Goal: Information Seeking & Learning: Learn about a topic

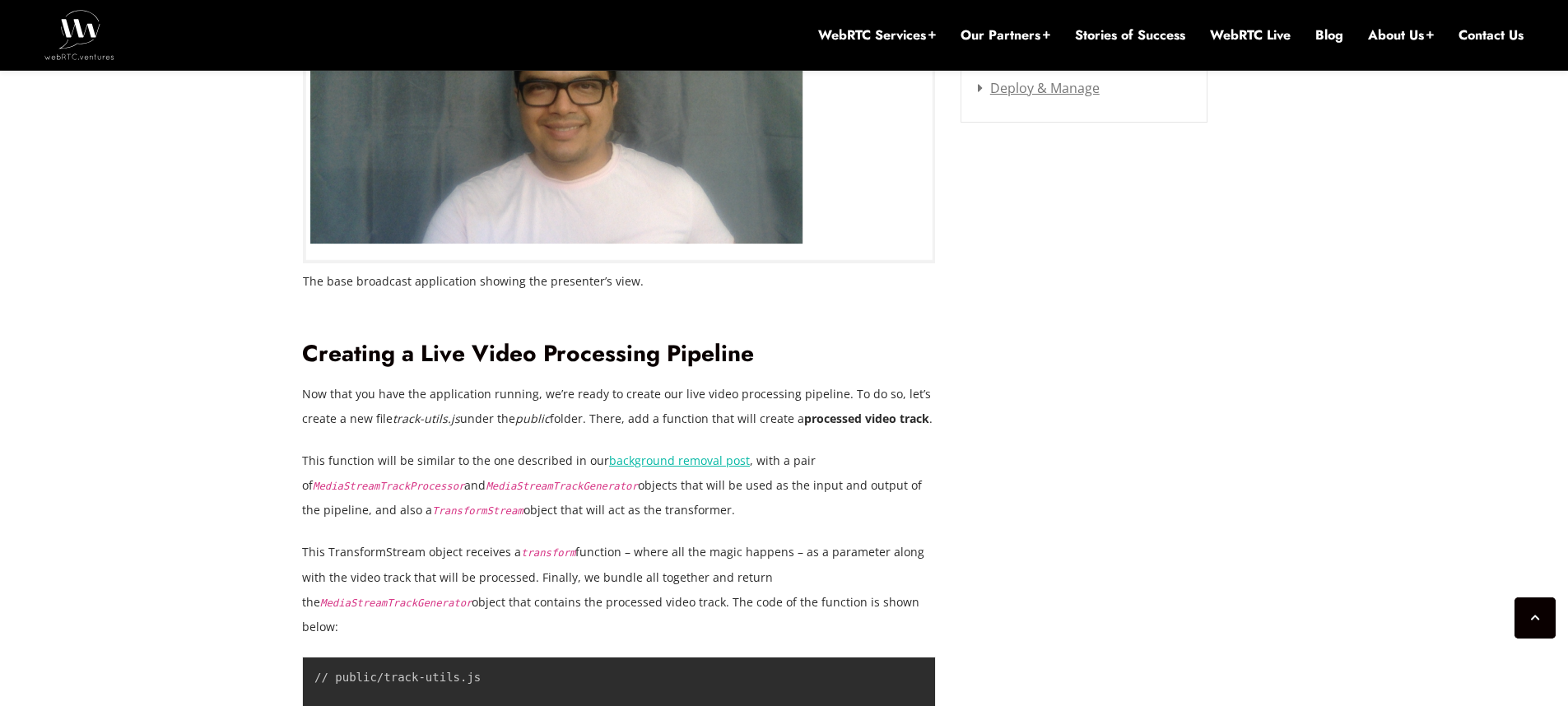
scroll to position [2456, 0]
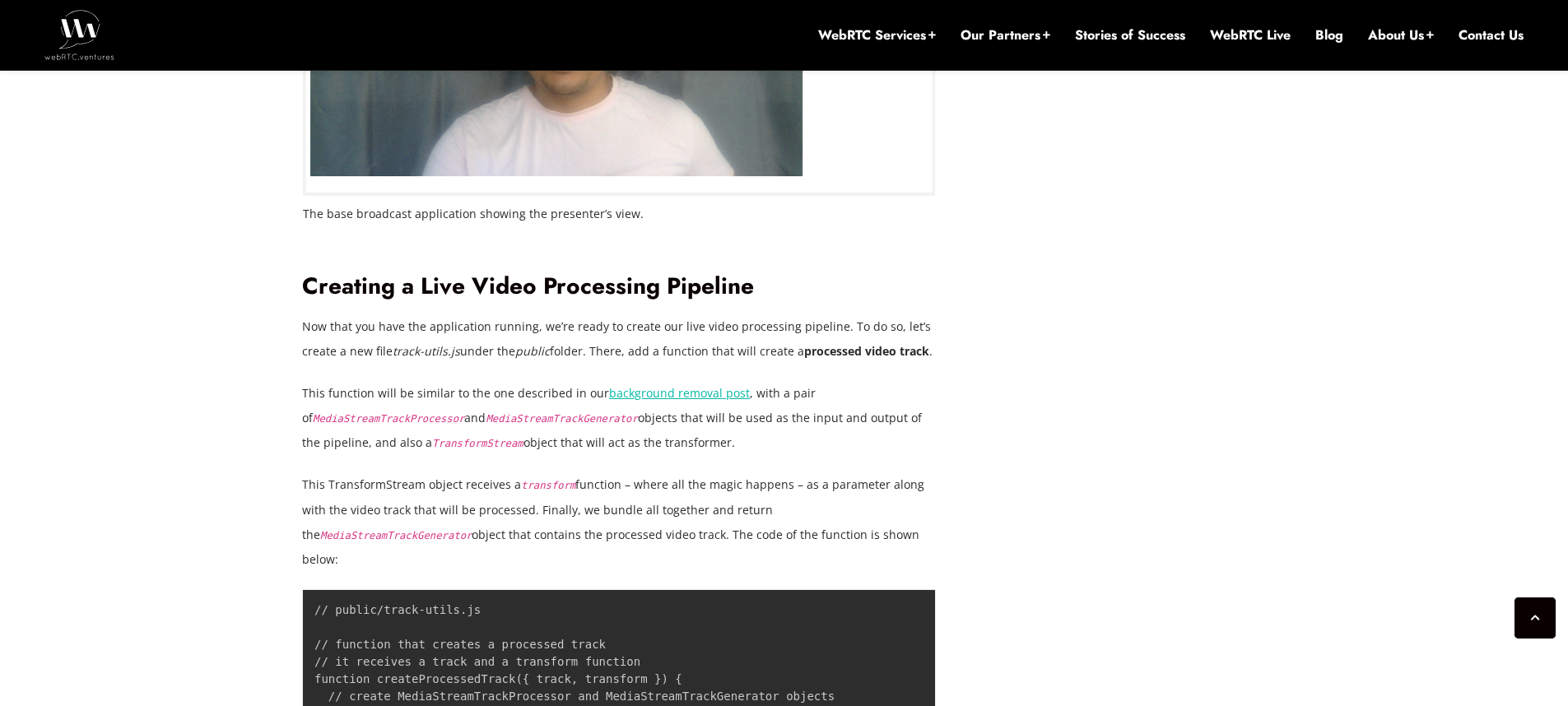
click at [416, 355] on p "Now that you have the application running, we’re ready to create our live video…" at bounding box center [618, 339] width 633 height 49
drag, startPoint x: 416, startPoint y: 355, endPoint x: 733, endPoint y: 352, distance: 317.0
click at [733, 352] on p "Now that you have the application running, we’re ready to create our live video…" at bounding box center [618, 339] width 633 height 49
click at [377, 364] on p "Now that you have the application running, we’re ready to create our live video…" at bounding box center [618, 339] width 633 height 49
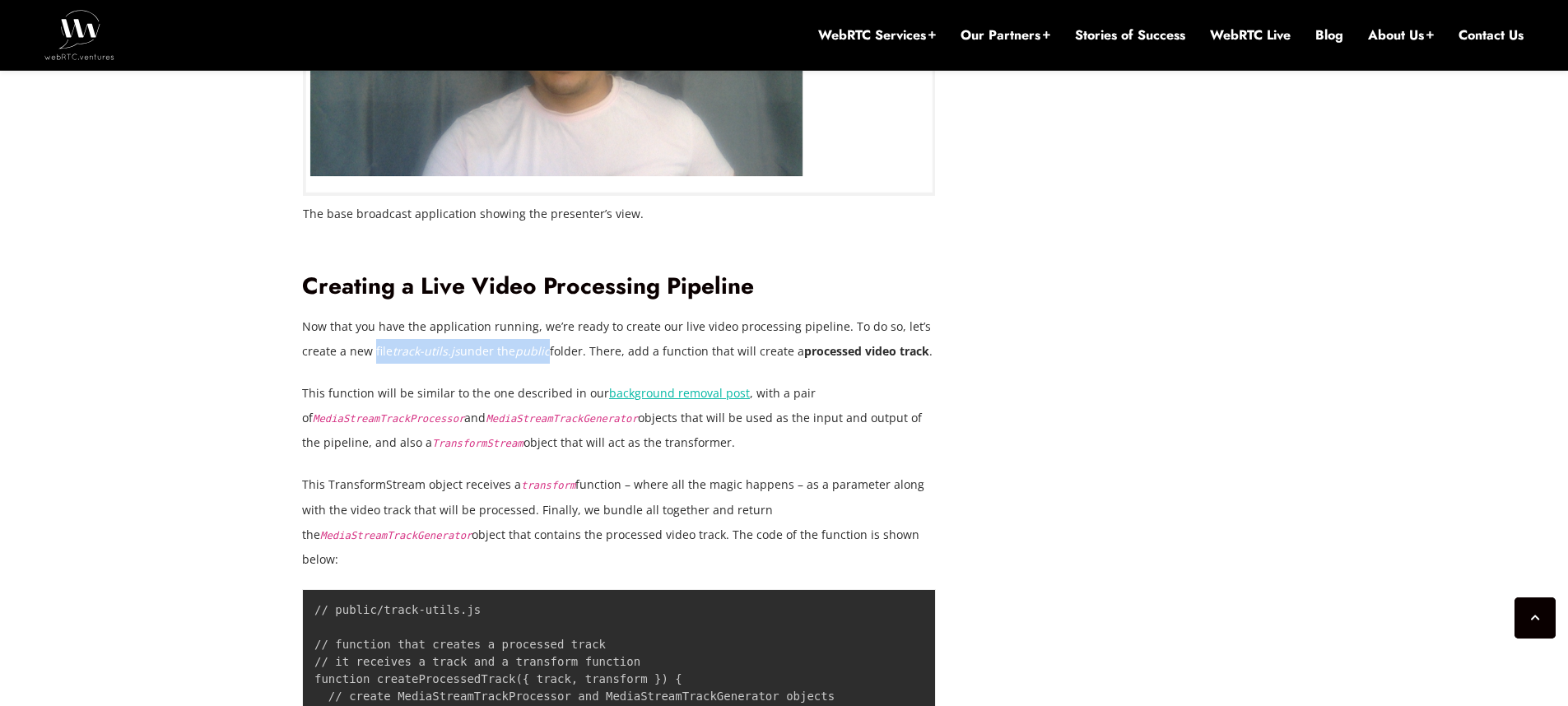
drag, startPoint x: 377, startPoint y: 378, endPoint x: 567, endPoint y: 371, distance: 190.1
click at [567, 364] on p "Now that you have the application running, we’re ready to create our live video…" at bounding box center [618, 339] width 633 height 49
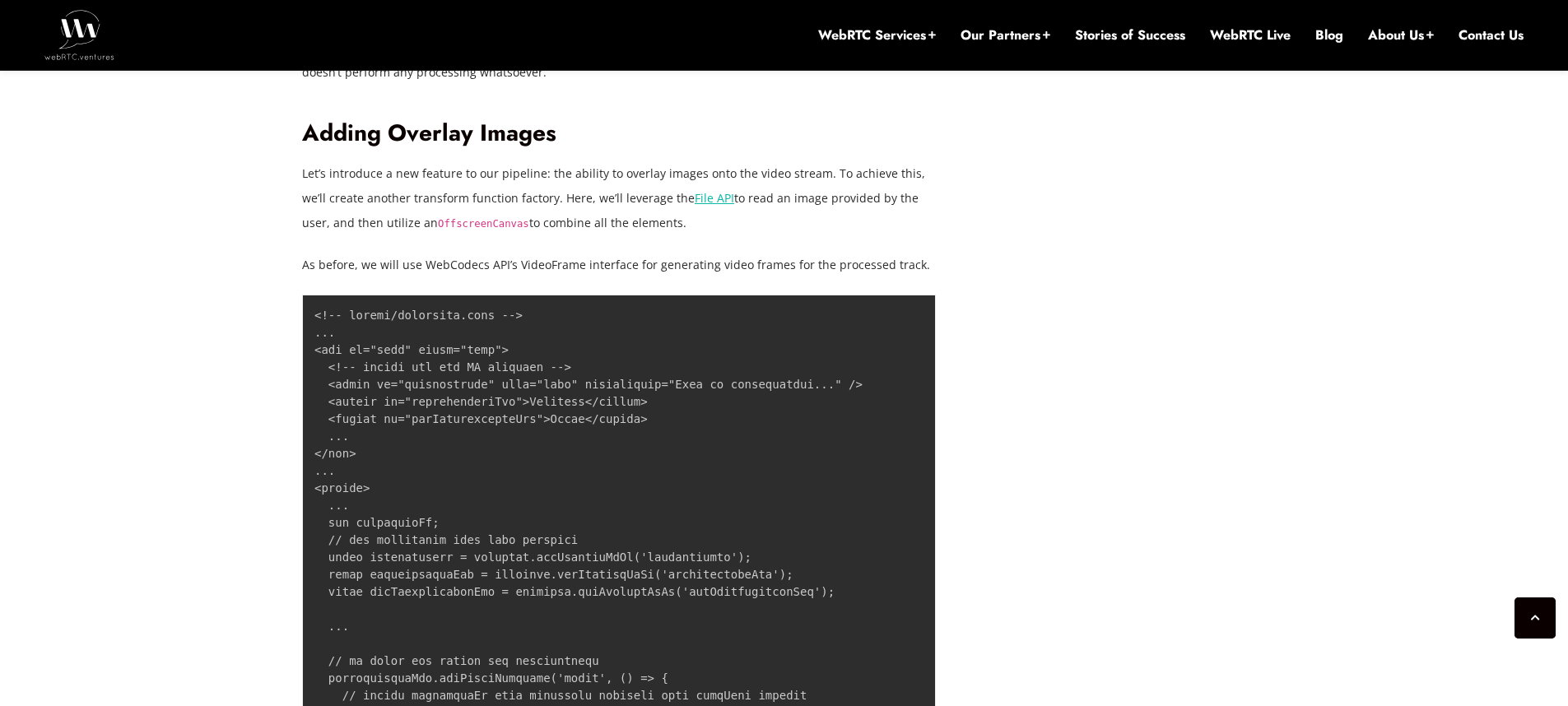
scroll to position [7276, 0]
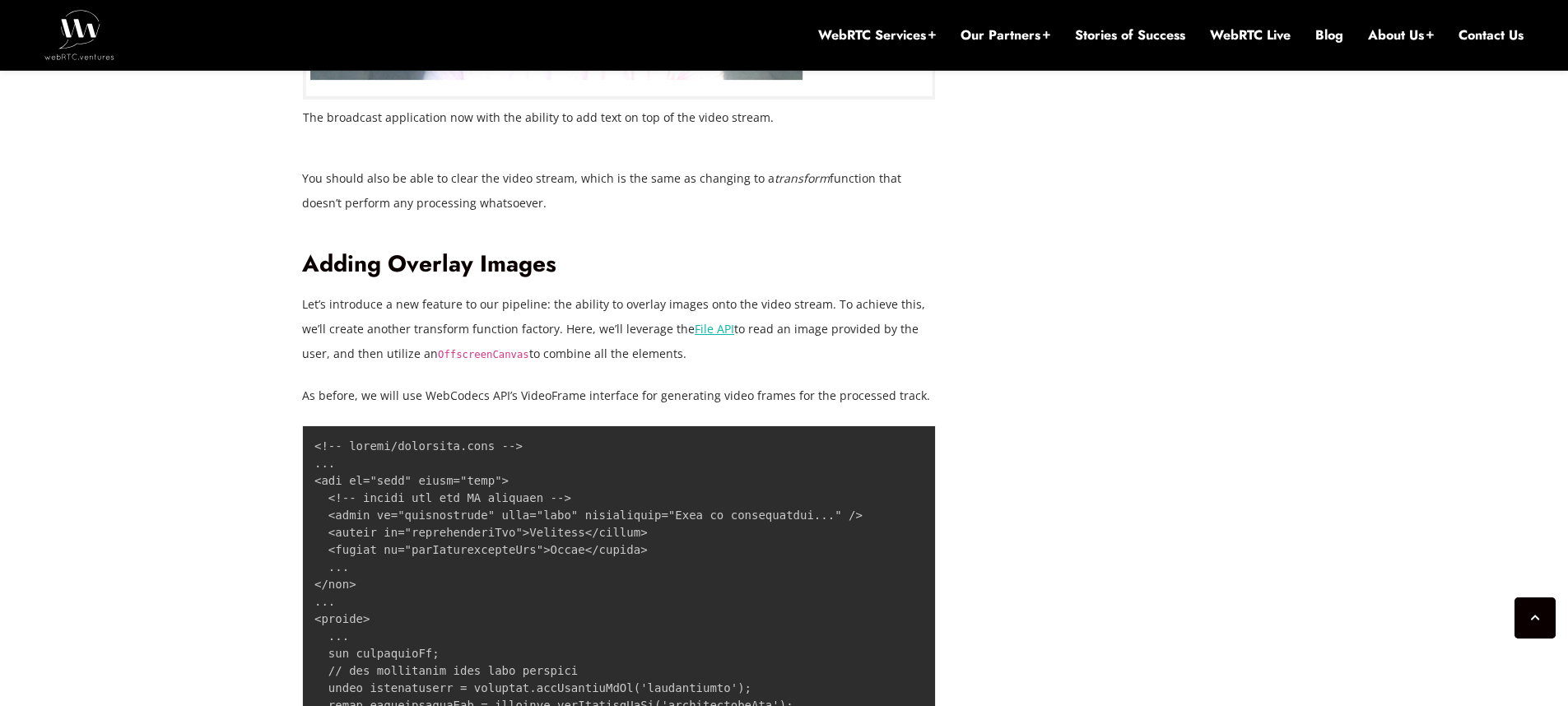
click at [312, 298] on p "Let’s introduce a new feature to our pipeline: the ability to overlay images on…" at bounding box center [618, 329] width 633 height 74
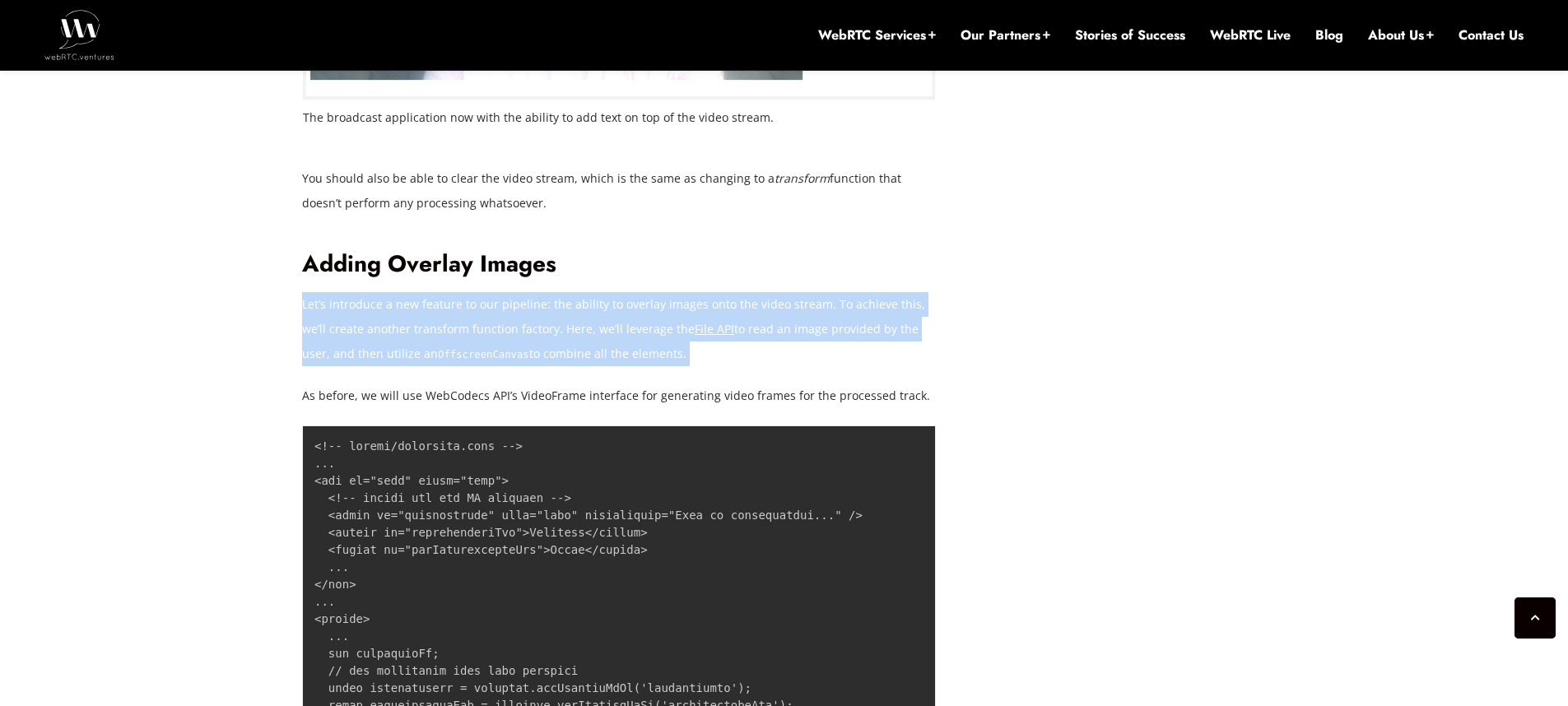
drag, startPoint x: 312, startPoint y: 298, endPoint x: 835, endPoint y: 361, distance: 526.8
click at [835, 361] on p "Let’s introduce a new feature to our pipeline: the ability to overlay images on…" at bounding box center [618, 329] width 633 height 74
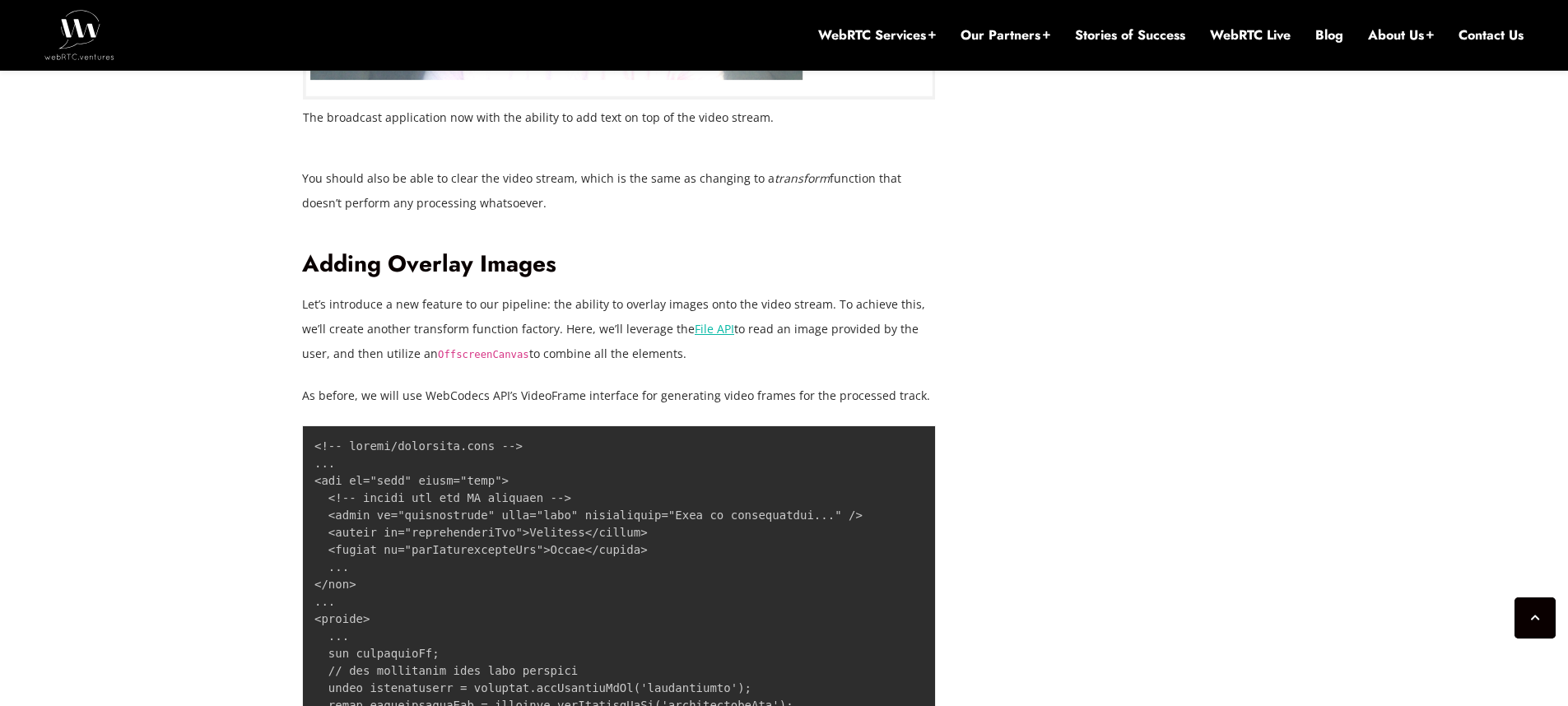
click at [835, 361] on p "Let’s introduce a new feature to our pipeline: the ability to overlay images on…" at bounding box center [618, 329] width 633 height 74
click at [563, 397] on p "As before, we will use WebCodecs API’s VideoFrame interface for generating vide…" at bounding box center [618, 396] width 633 height 25
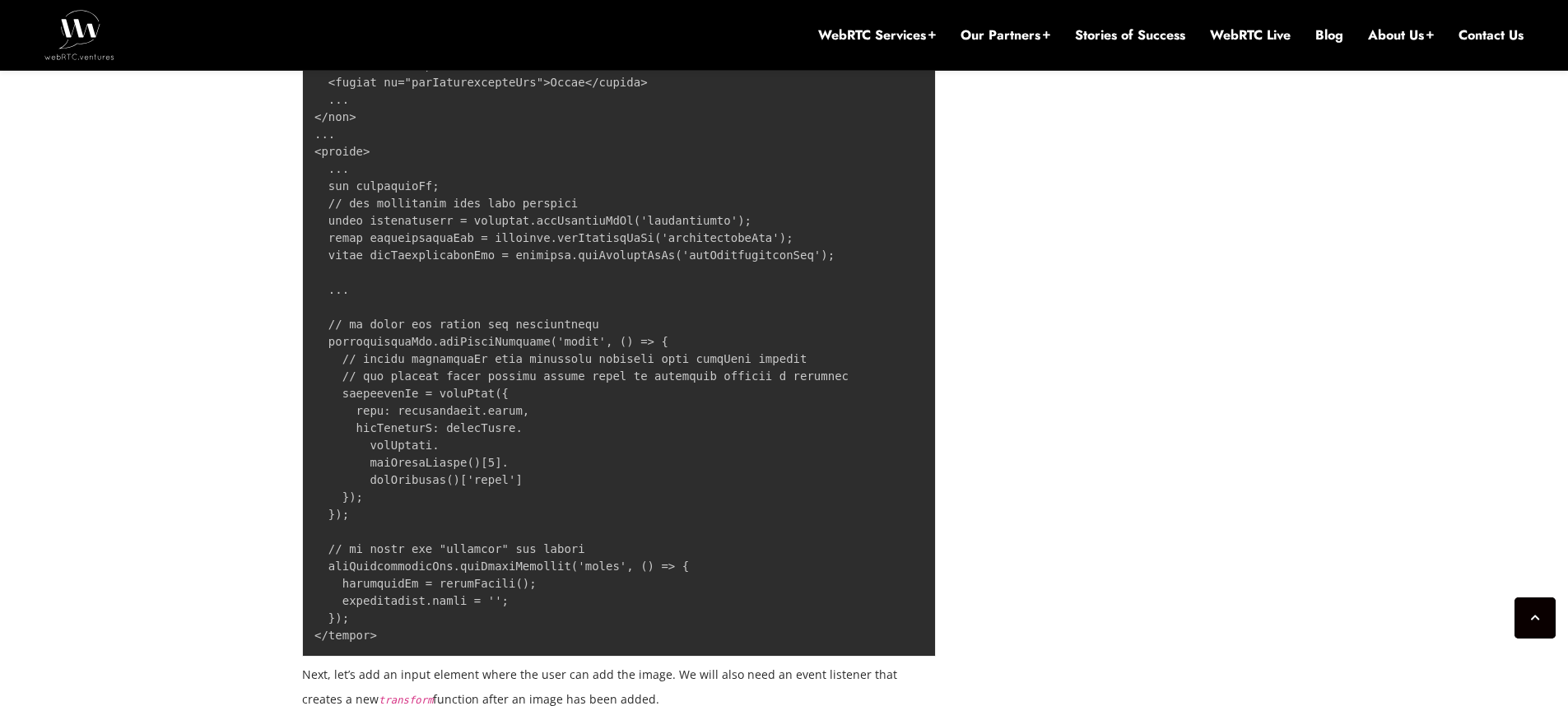
scroll to position [7783, 0]
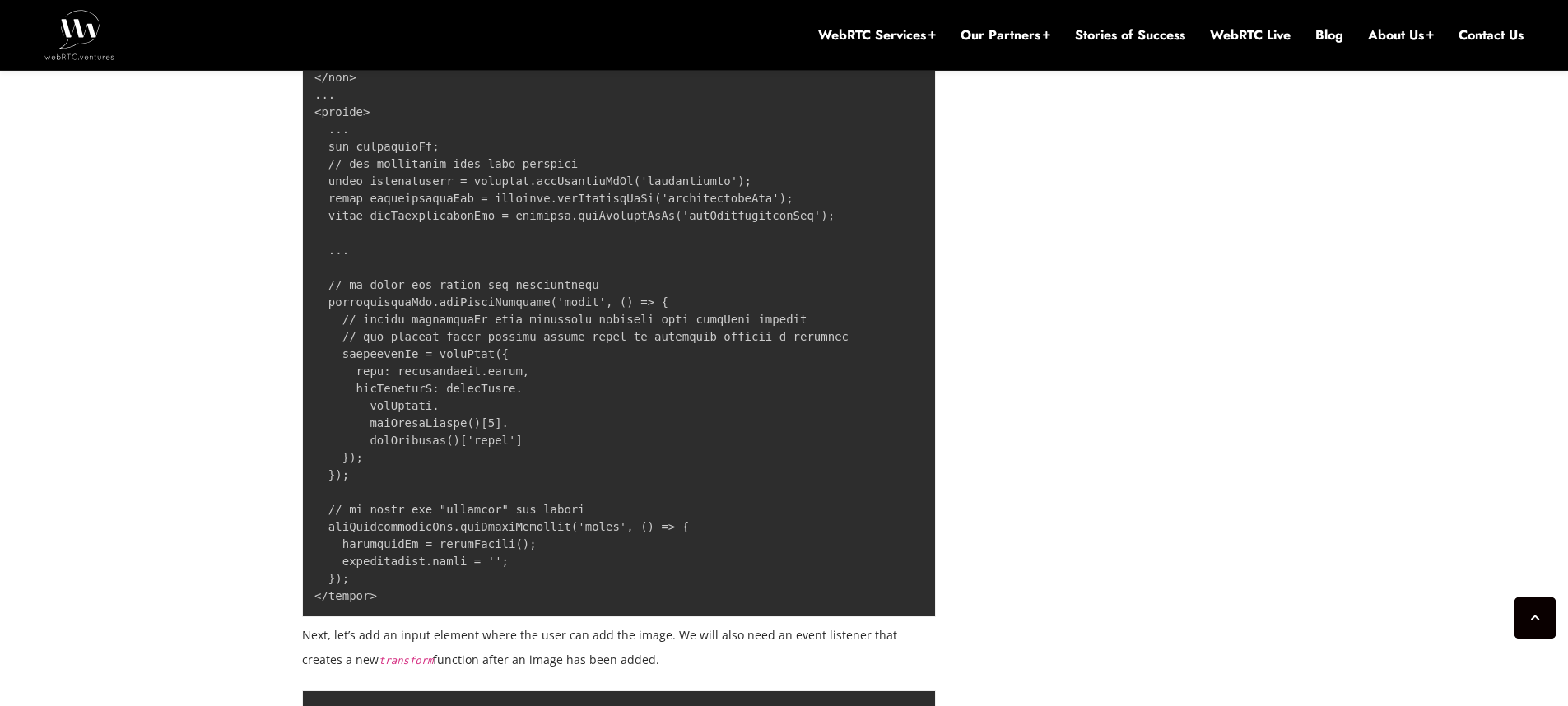
drag, startPoint x: 293, startPoint y: 385, endPoint x: 293, endPoint y: 457, distance: 72.0
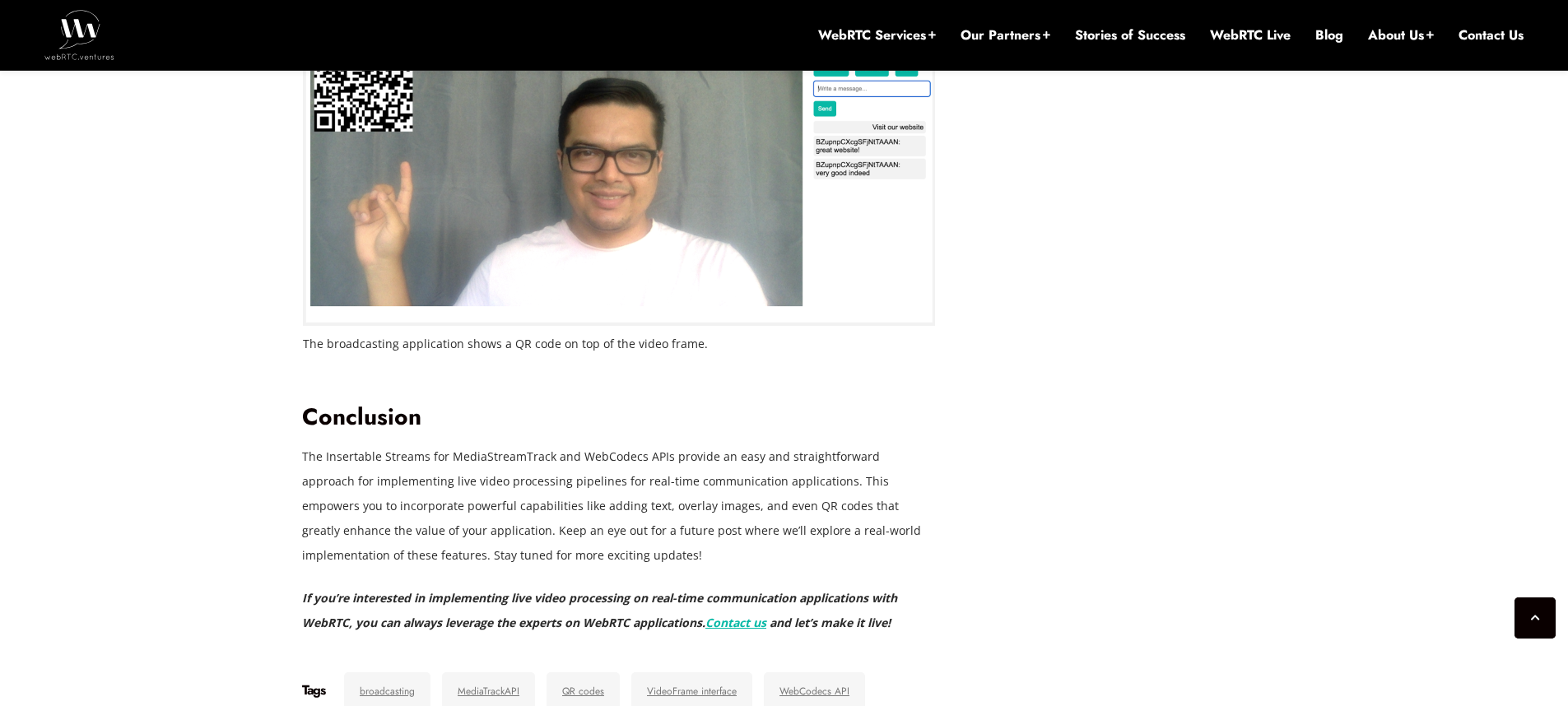
scroll to position [11297, 0]
